Goal: Find specific page/section: Find specific page/section

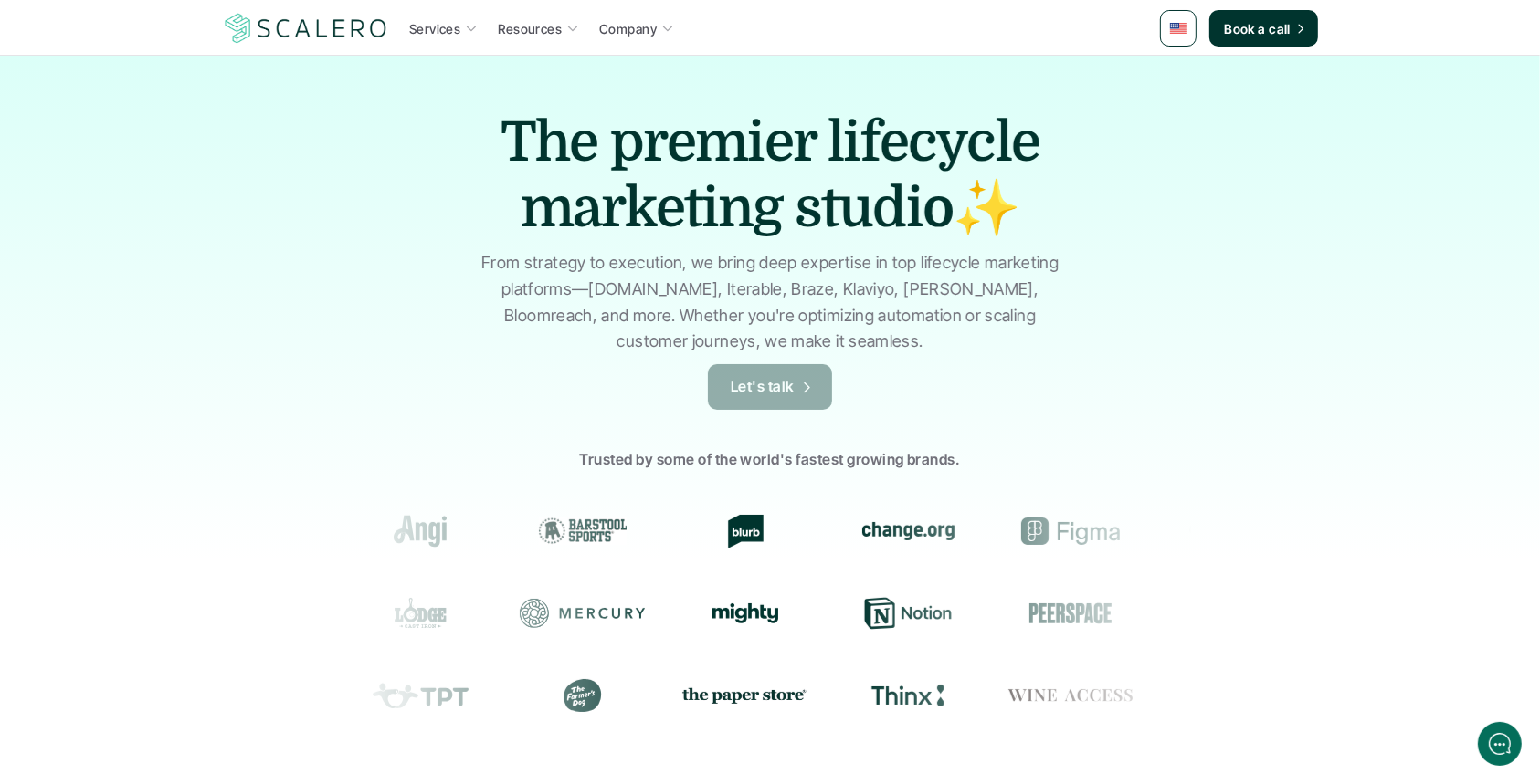
click at [775, 382] on p "Let's talk" at bounding box center [762, 386] width 64 height 24
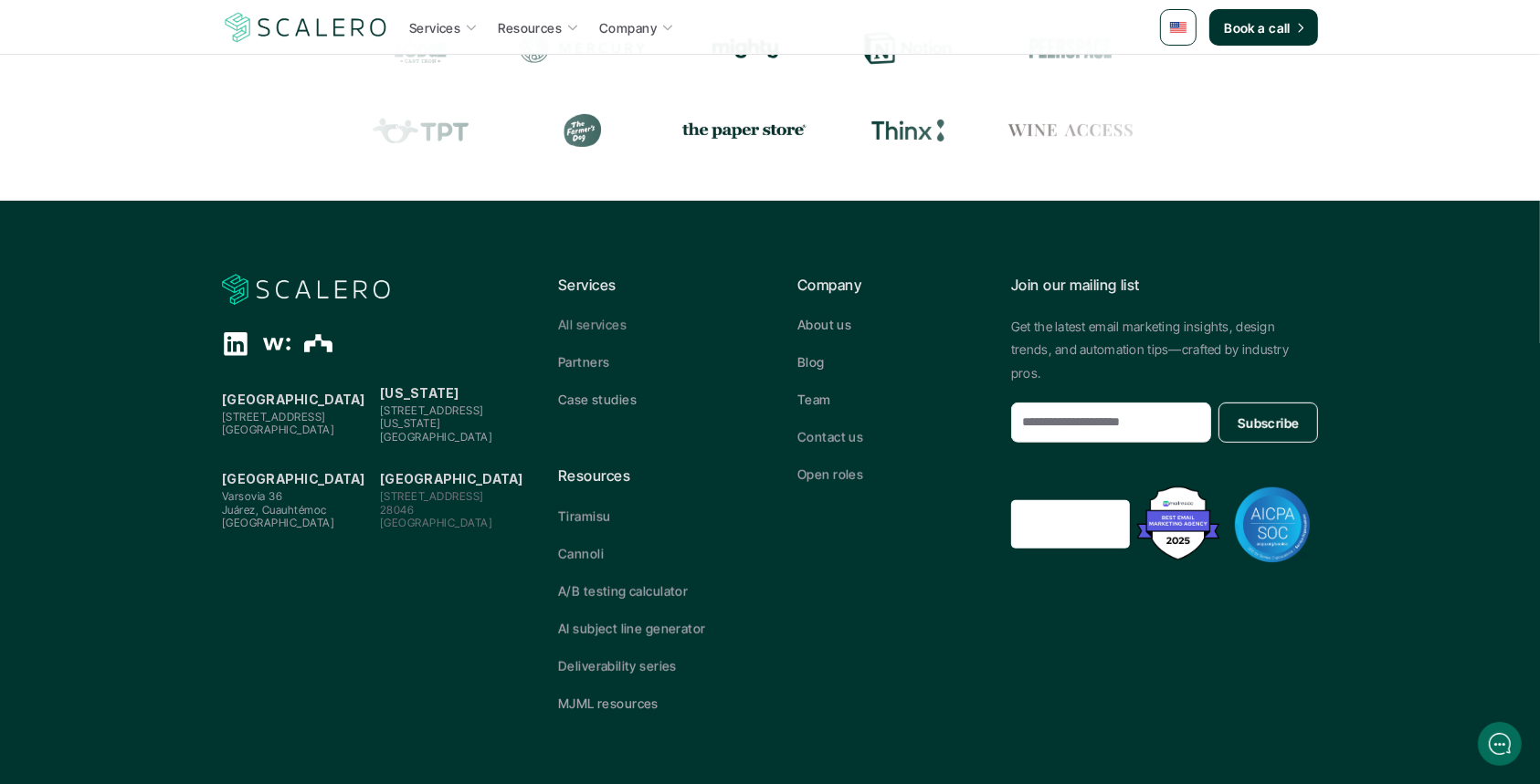
scroll to position [818, 0]
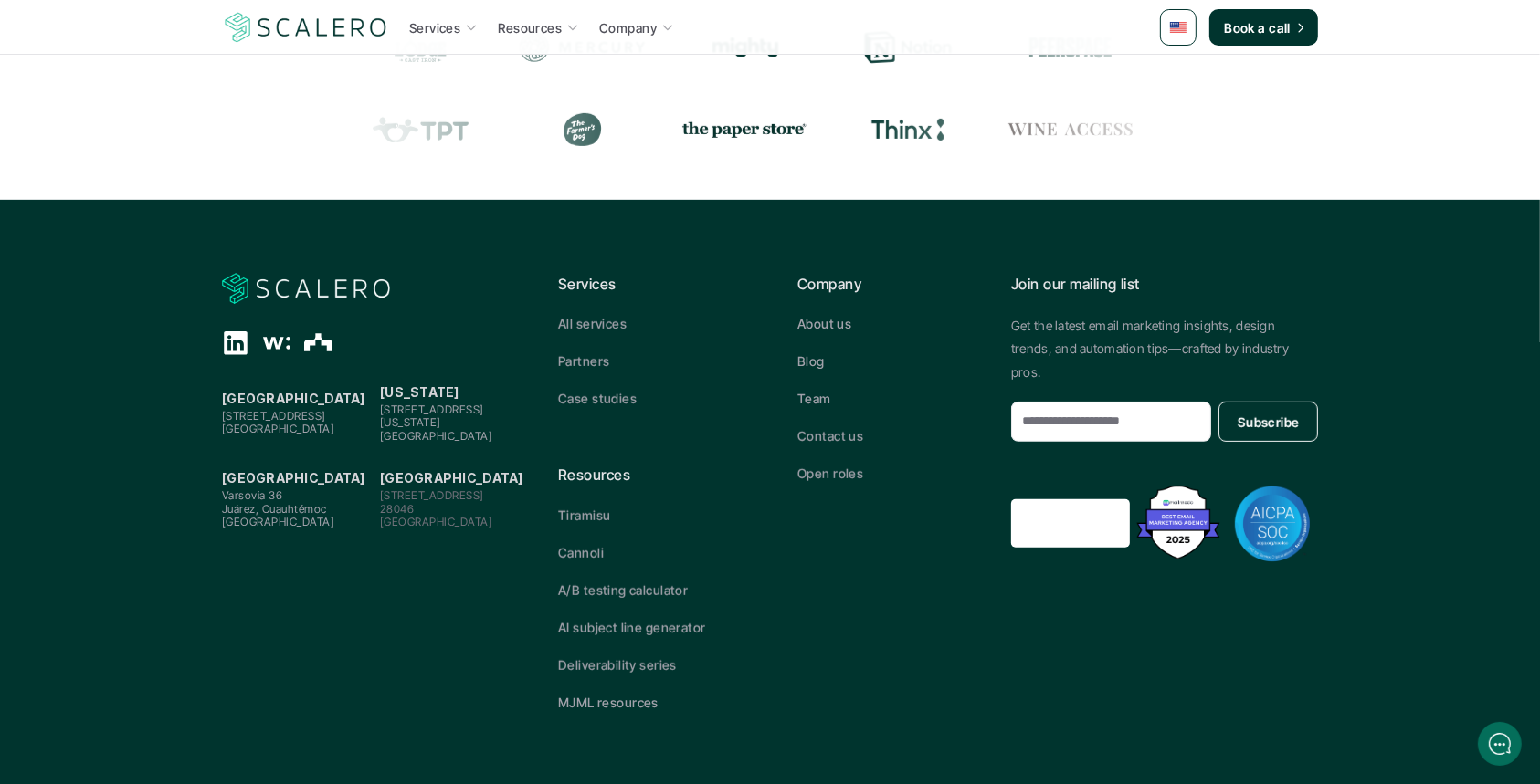
click at [314, 338] on use "The Org" at bounding box center [319, 342] width 29 height 17
click at [665, 588] on p "A/B testing calculator" at bounding box center [622, 590] width 129 height 19
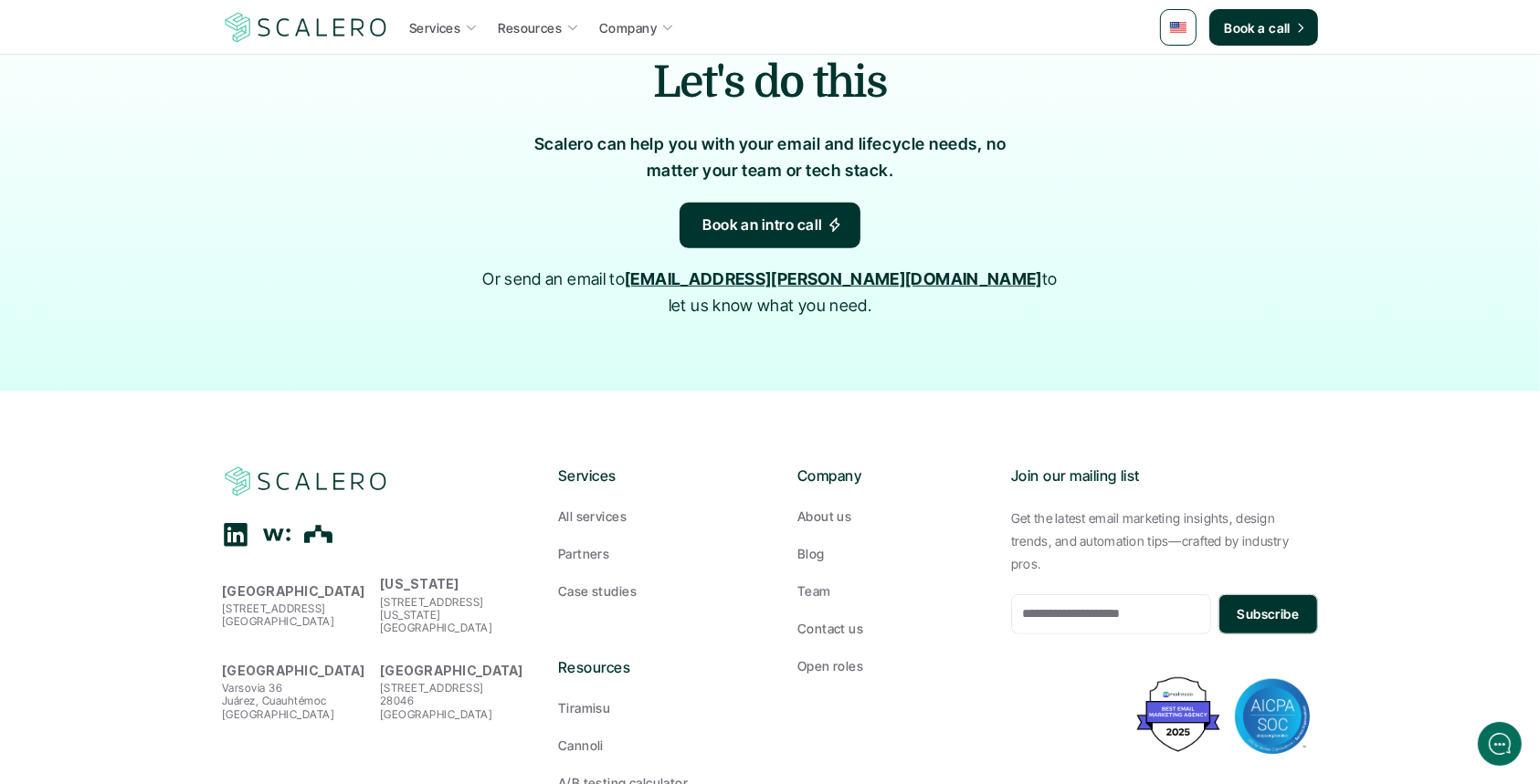
scroll to position [1180, 0]
